Goal: Browse casually: Explore the website without a specific task or goal

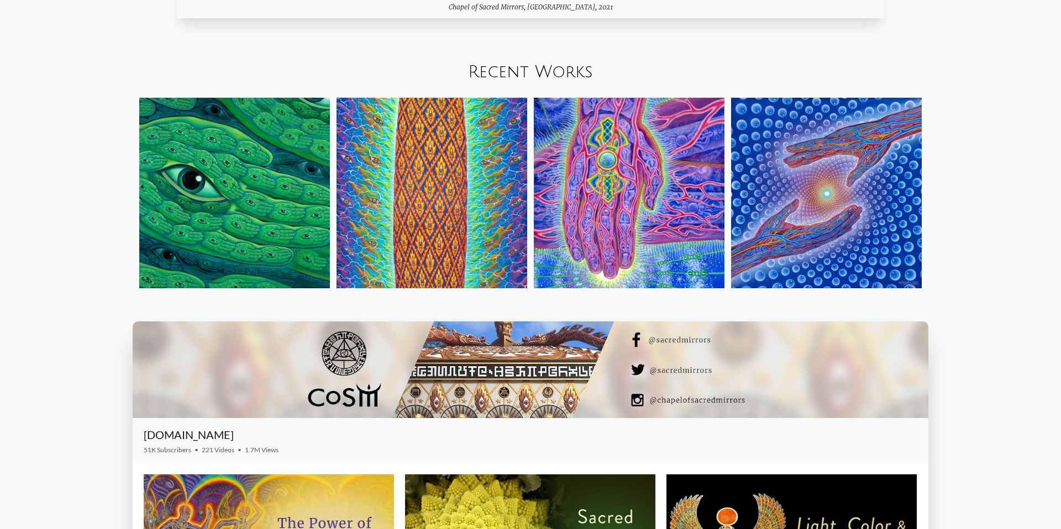
scroll to position [1561, 0]
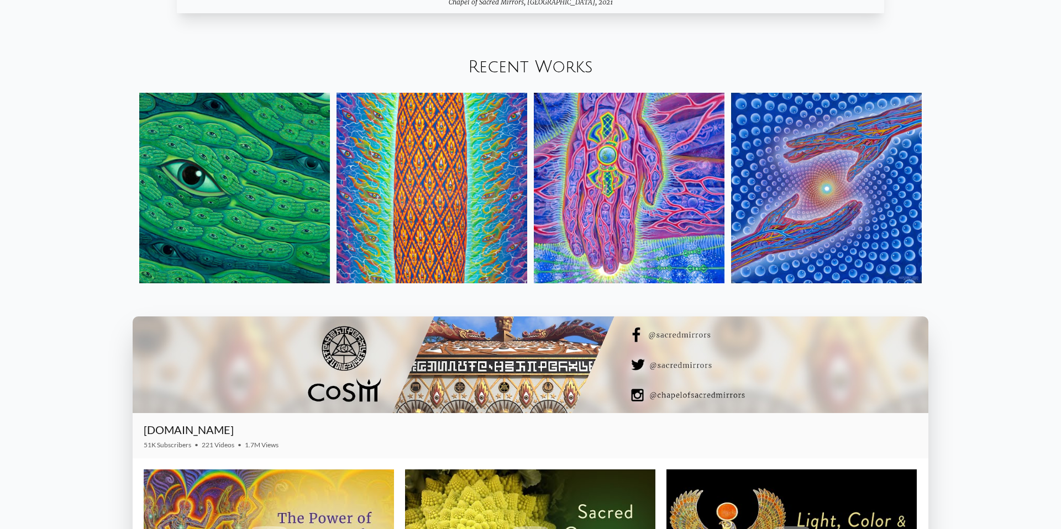
click at [209, 46] on div "Your browser does not support the video tag. Mystic Visionary Artist, co-founde…" at bounding box center [530, 40] width 1061 height 3130
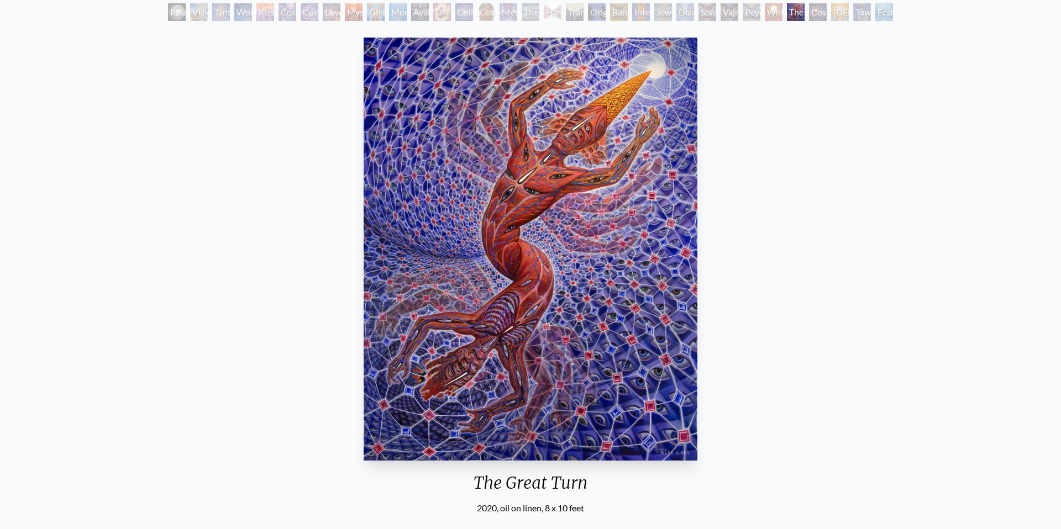
scroll to position [70, 0]
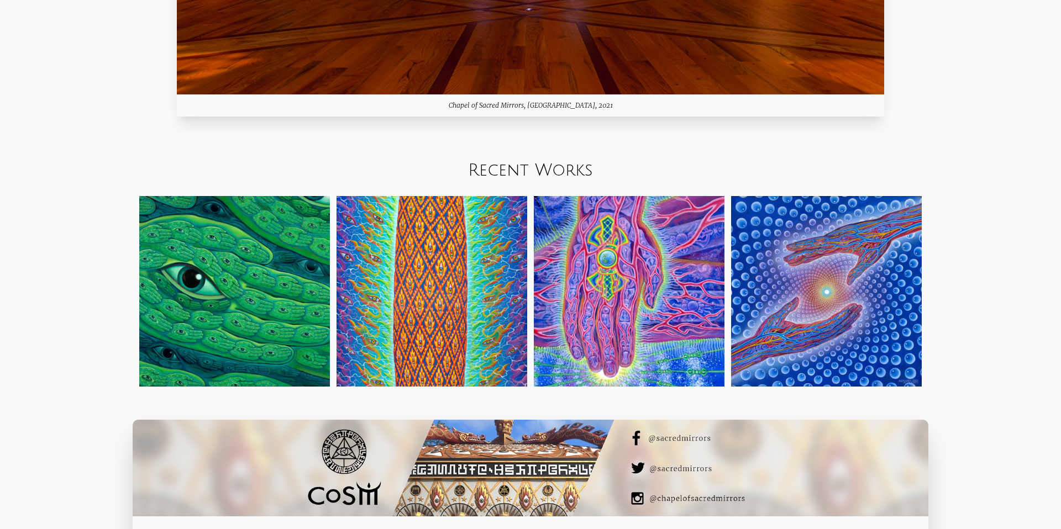
scroll to position [1462, 0]
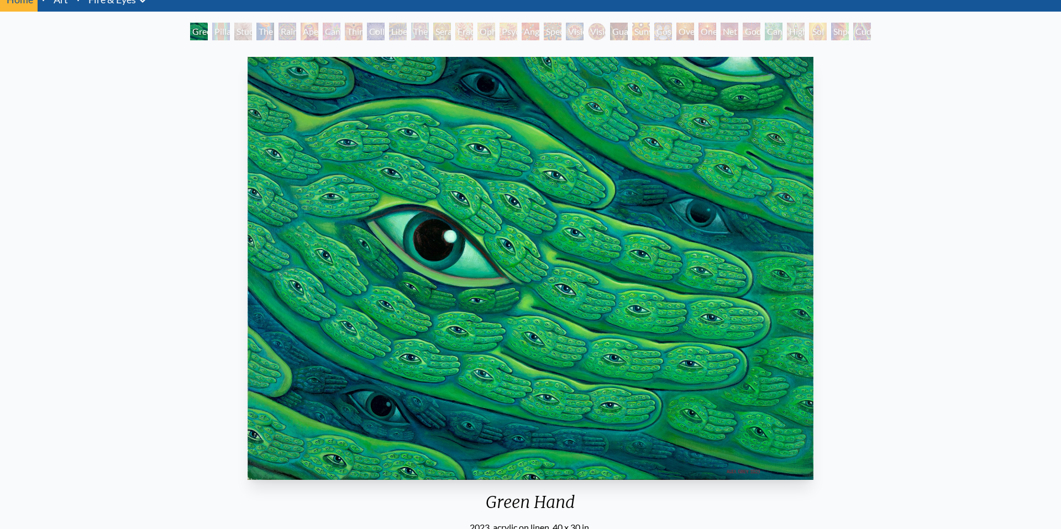
scroll to position [55, 0]
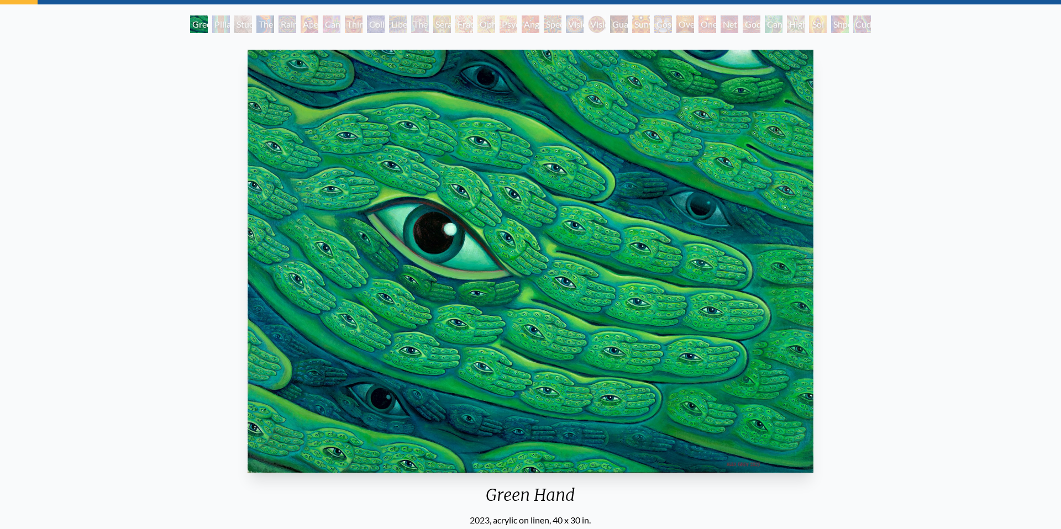
click at [498, 255] on img "1 / 31" at bounding box center [531, 261] width 566 height 423
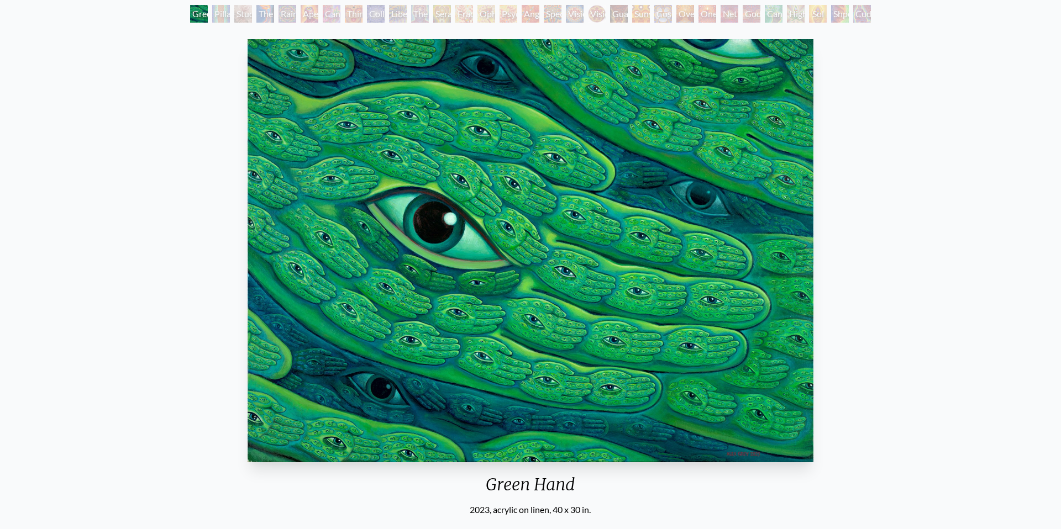
scroll to position [61, 0]
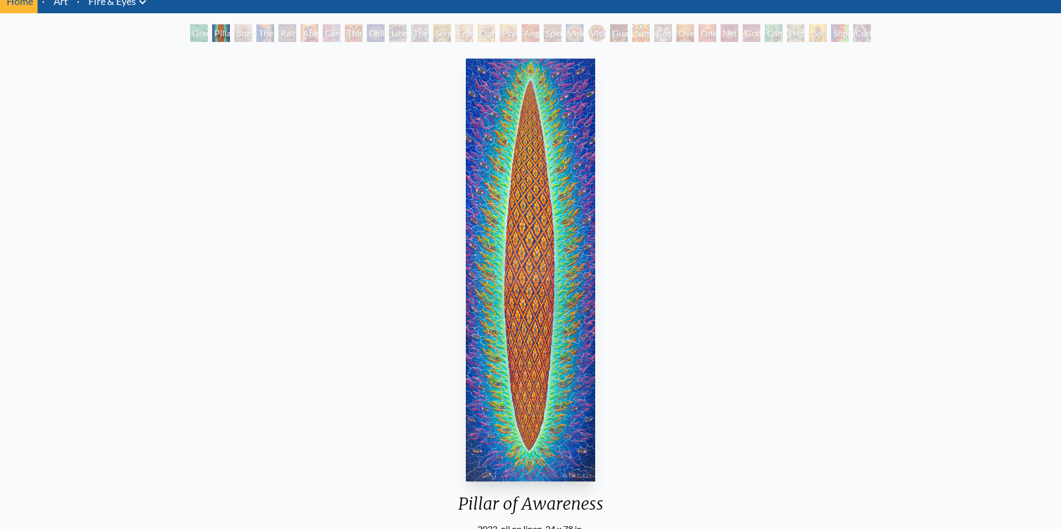
scroll to position [49, 0]
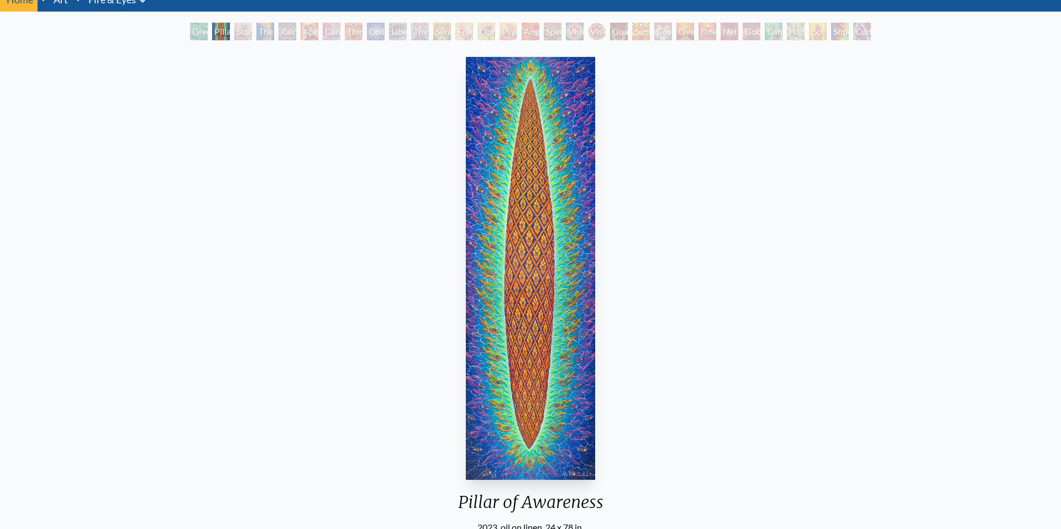
click at [626, 215] on div "Pillar of Awareness 2023, oil on linen, 24 x 78 in. Visit the CoSM Shop" at bounding box center [530, 332] width 1043 height 561
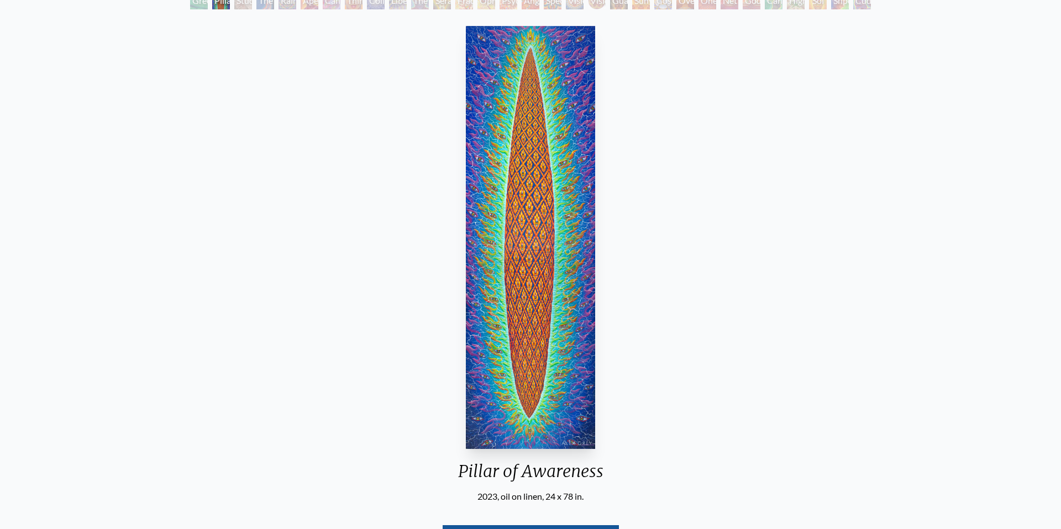
scroll to position [77, 0]
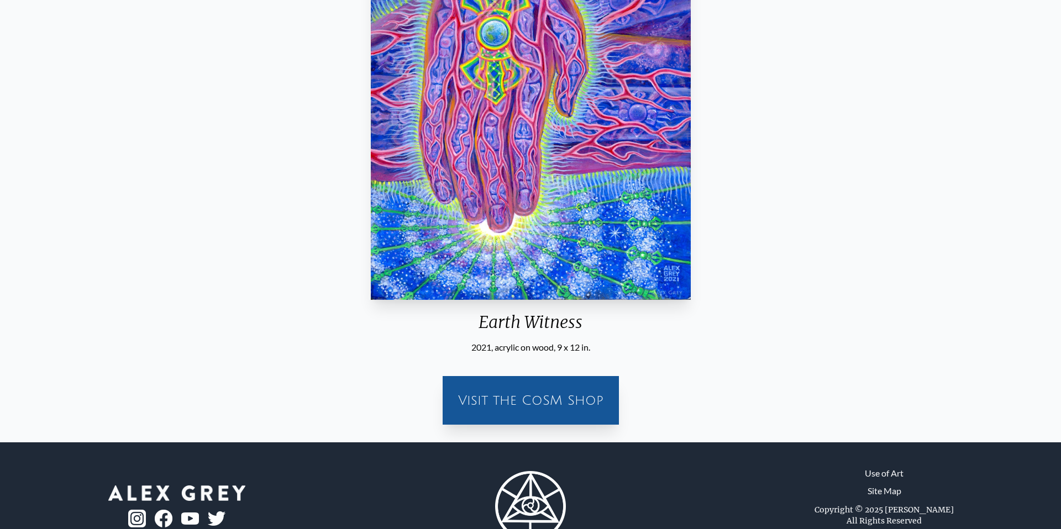
scroll to position [236, 0]
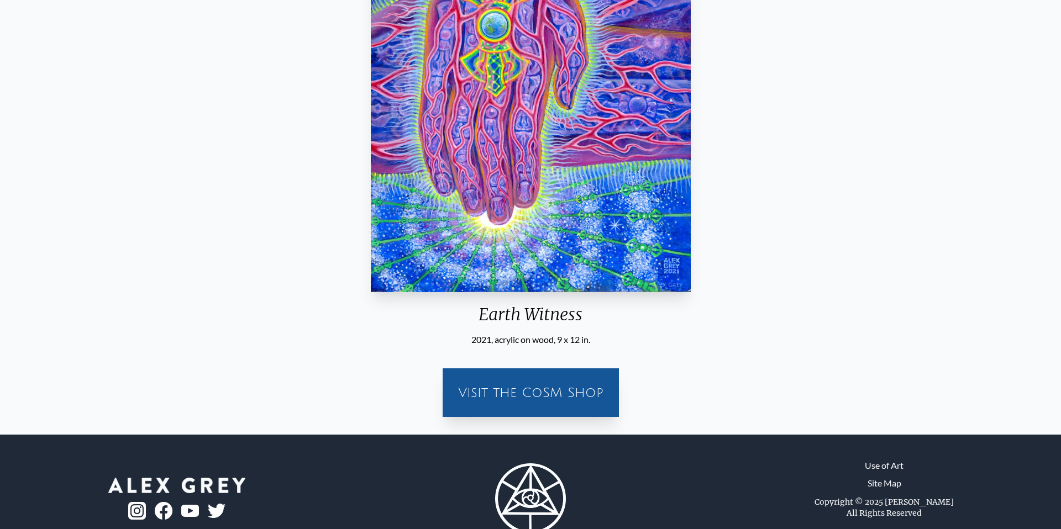
click at [491, 371] on div "Visit the CoSM Shop" at bounding box center [531, 392] width 176 height 49
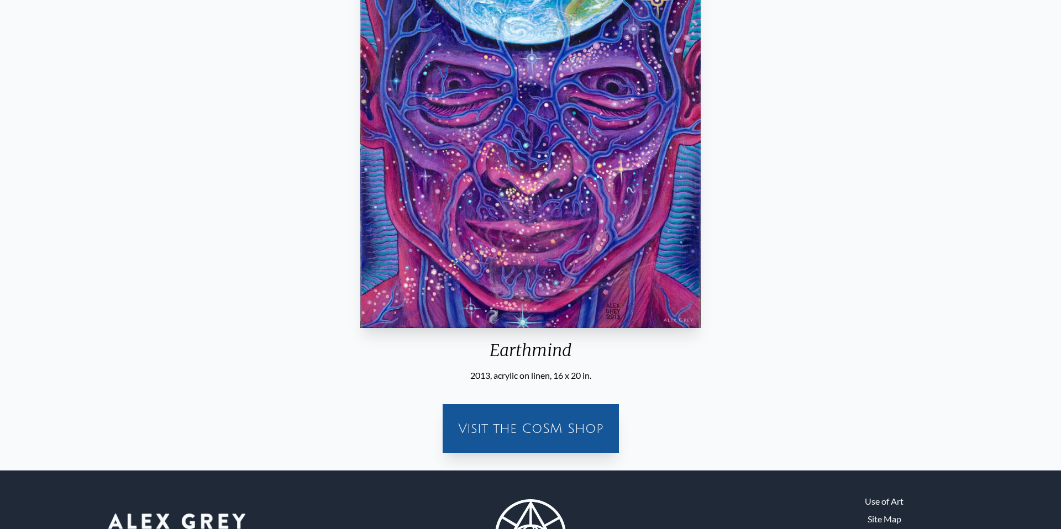
scroll to position [203, 0]
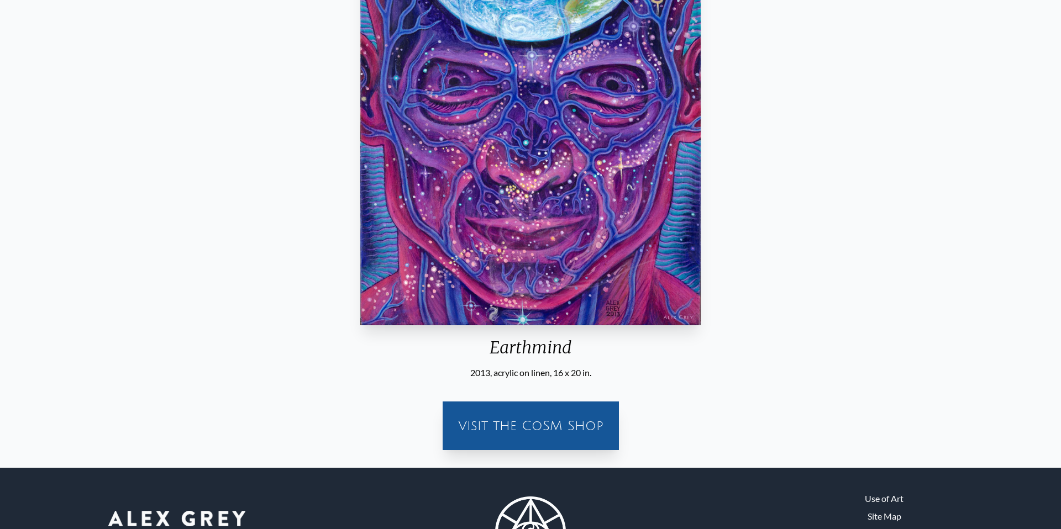
click at [530, 428] on div "Visit the CoSM Shop" at bounding box center [530, 425] width 163 height 35
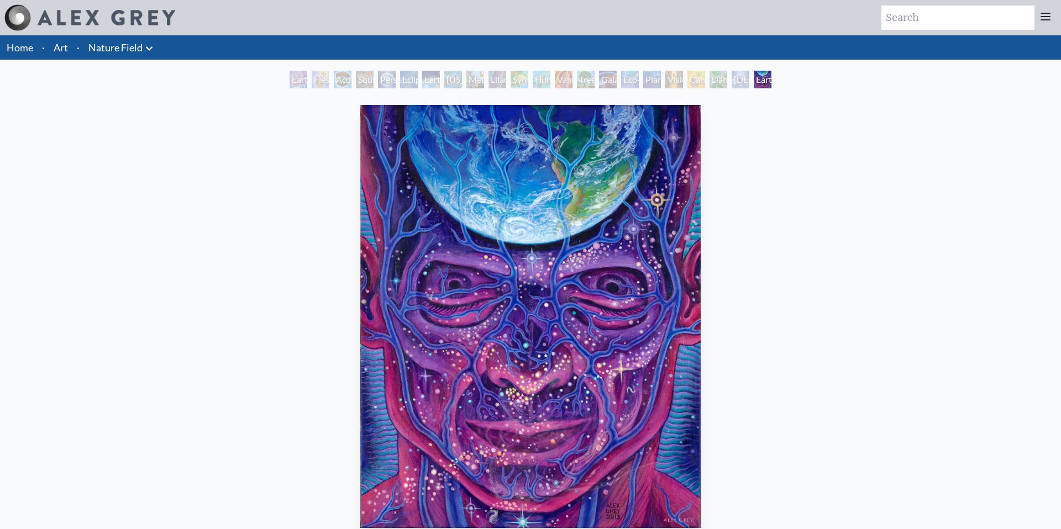
click at [292, 79] on div "Earth Witness" at bounding box center [298, 80] width 18 height 18
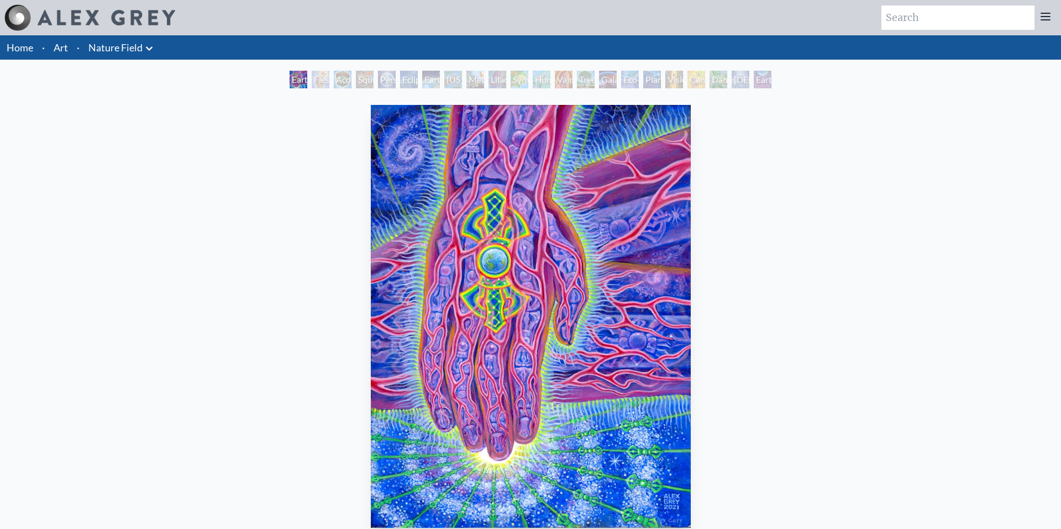
scroll to position [1, 0]
